Goal: Task Accomplishment & Management: Manage account settings

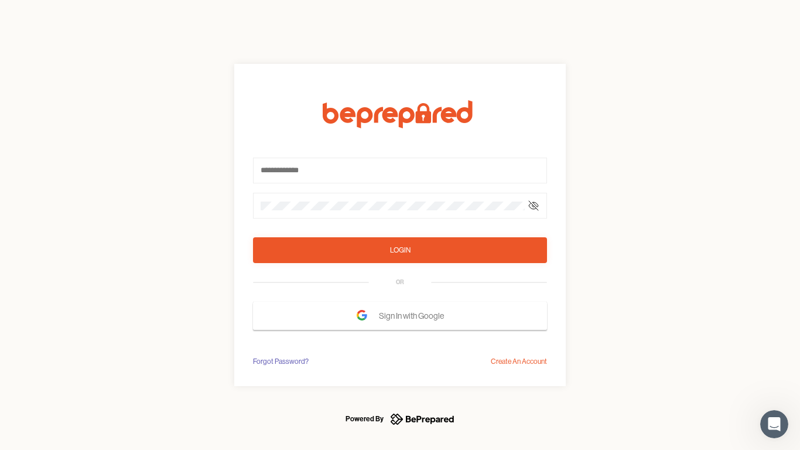
click at [400, 225] on form "Login OR Sign In with Google" at bounding box center [400, 215] width 294 height 230
click at [534, 206] on icon at bounding box center [533, 205] width 9 height 9
click at [400, 250] on div "Login" at bounding box center [400, 250] width 21 height 12
click at [400, 316] on span "Sign In with Google" at bounding box center [414, 315] width 71 height 21
click at [280, 362] on div "Forgot Password?" at bounding box center [281, 362] width 56 height 12
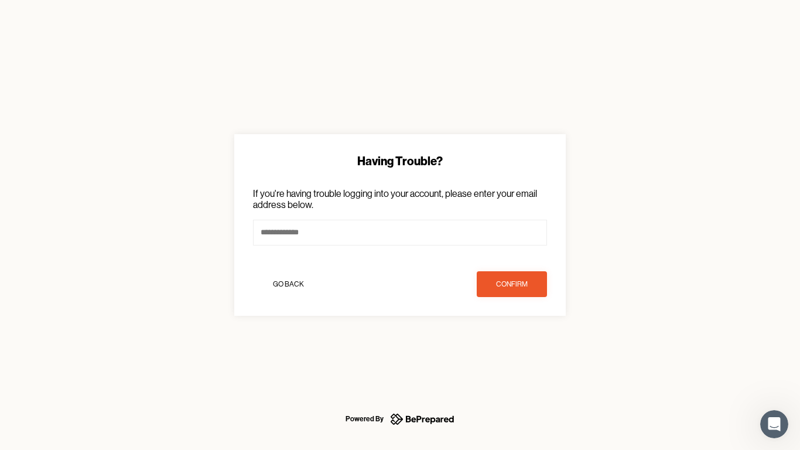
click at [519, 362] on div "Having Trouble? If you're having trouble logging into your account, please ente…" at bounding box center [400, 225] width 800 height 450
click at [775, 424] on icon "Open Intercom Messenger" at bounding box center [774, 424] width 19 height 19
